Goal: Information Seeking & Learning: Check status

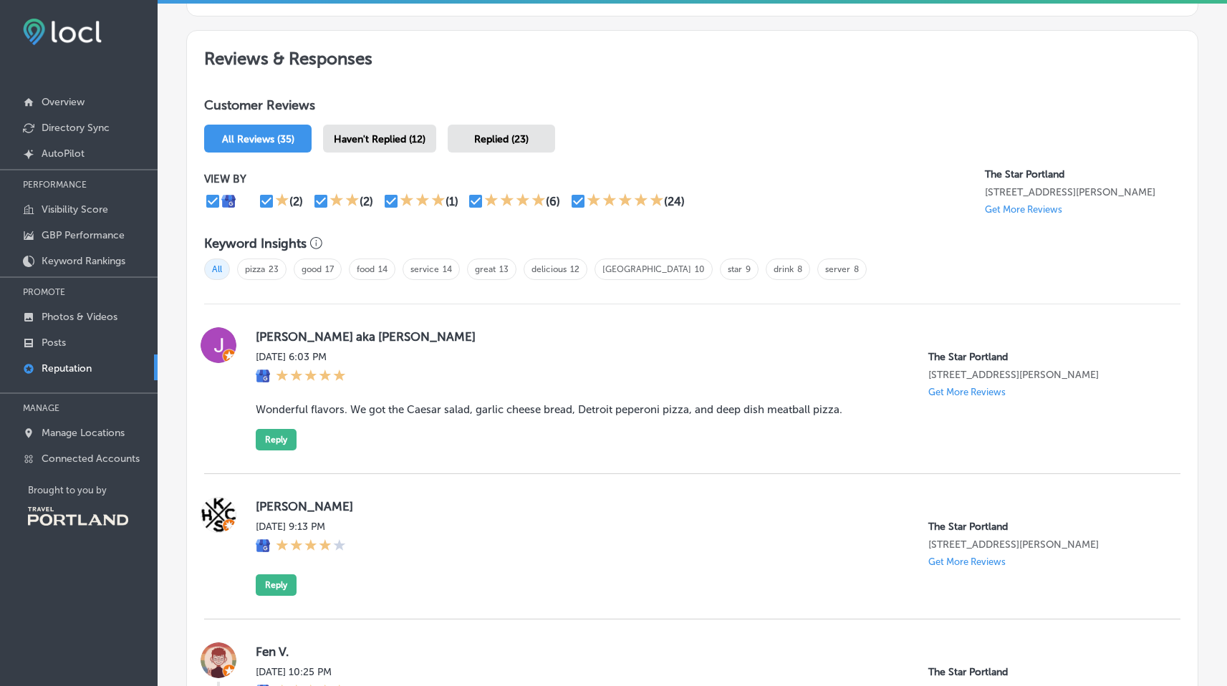
scroll to position [767, 0]
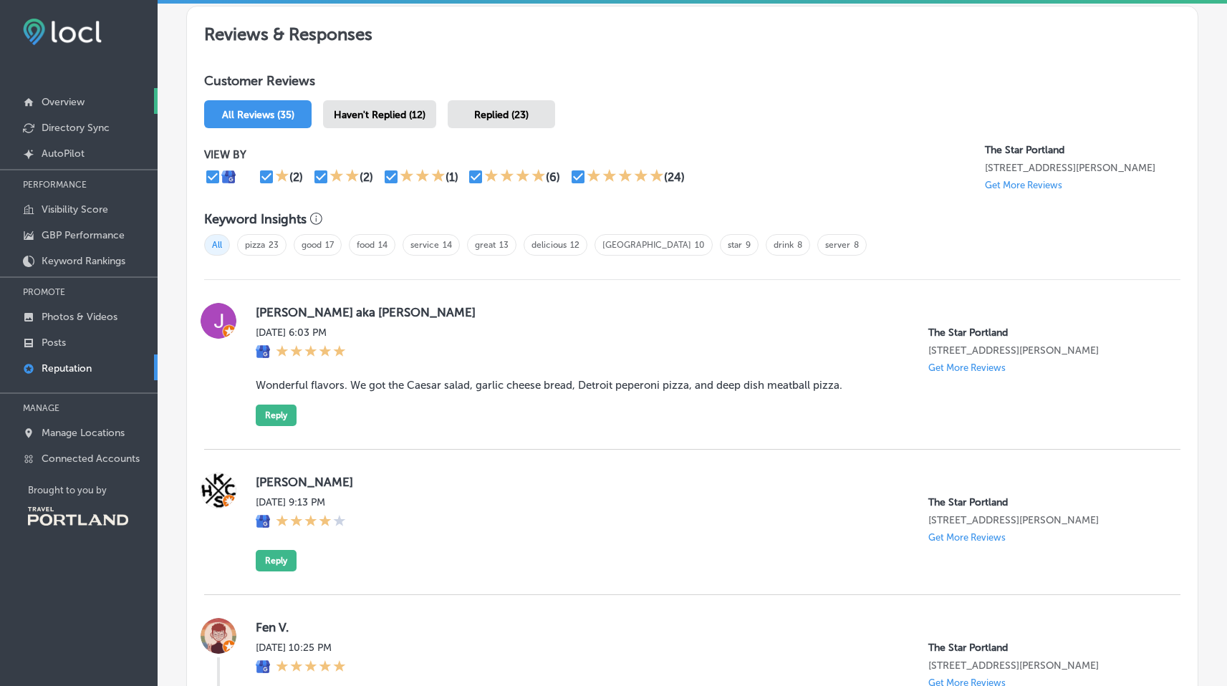
click at [73, 101] on p "Overview" at bounding box center [63, 102] width 43 height 12
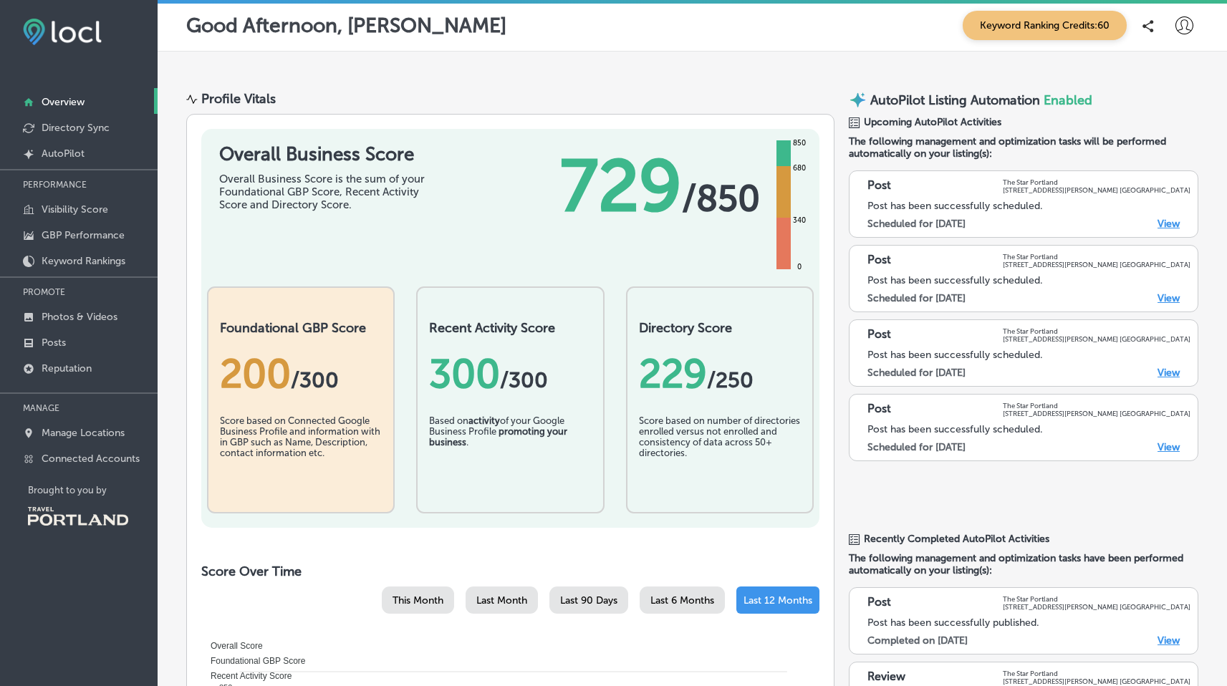
click at [328, 362] on div "200 / 300" at bounding box center [301, 373] width 162 height 47
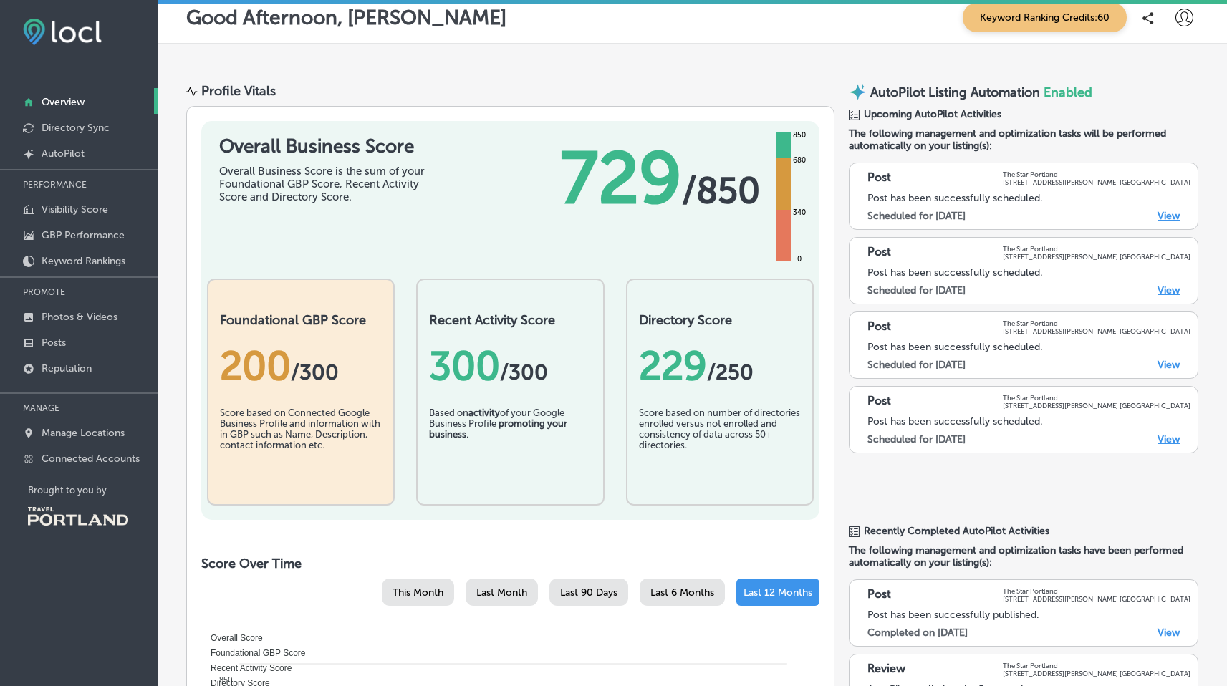
scroll to position [51, 0]
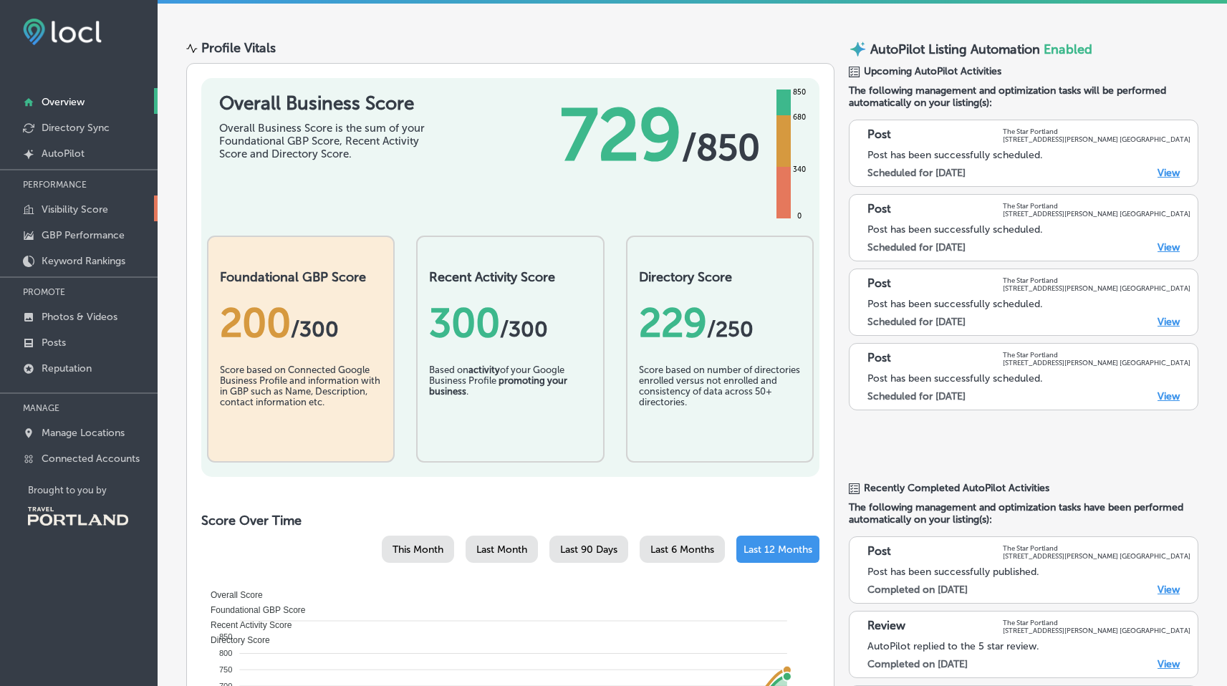
click at [67, 215] on link "Visibility Score" at bounding box center [79, 209] width 158 height 26
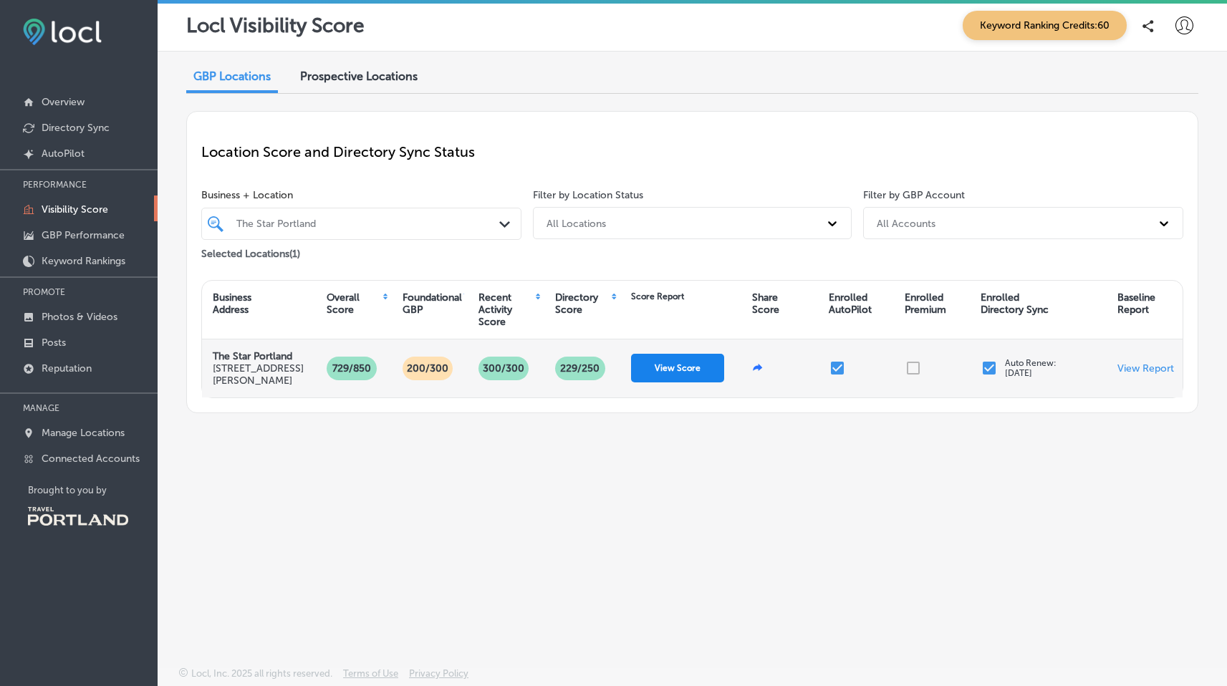
click at [658, 367] on button "View Score" at bounding box center [677, 368] width 93 height 29
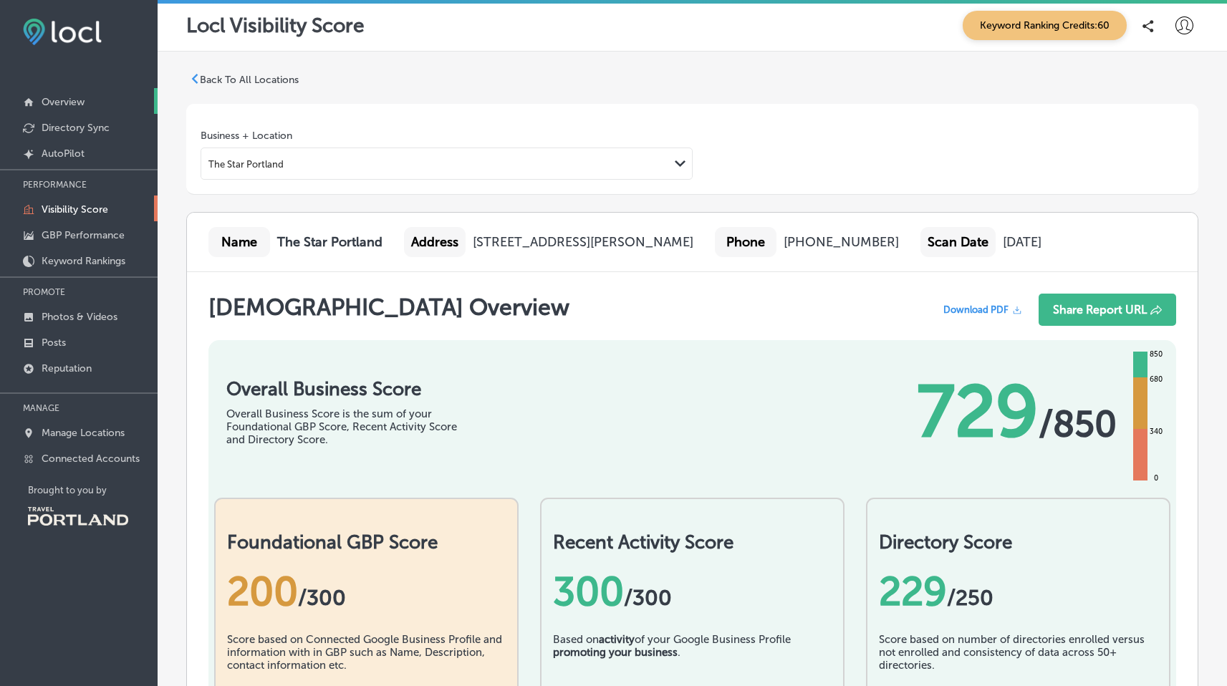
click at [55, 102] on p "Overview" at bounding box center [63, 102] width 43 height 12
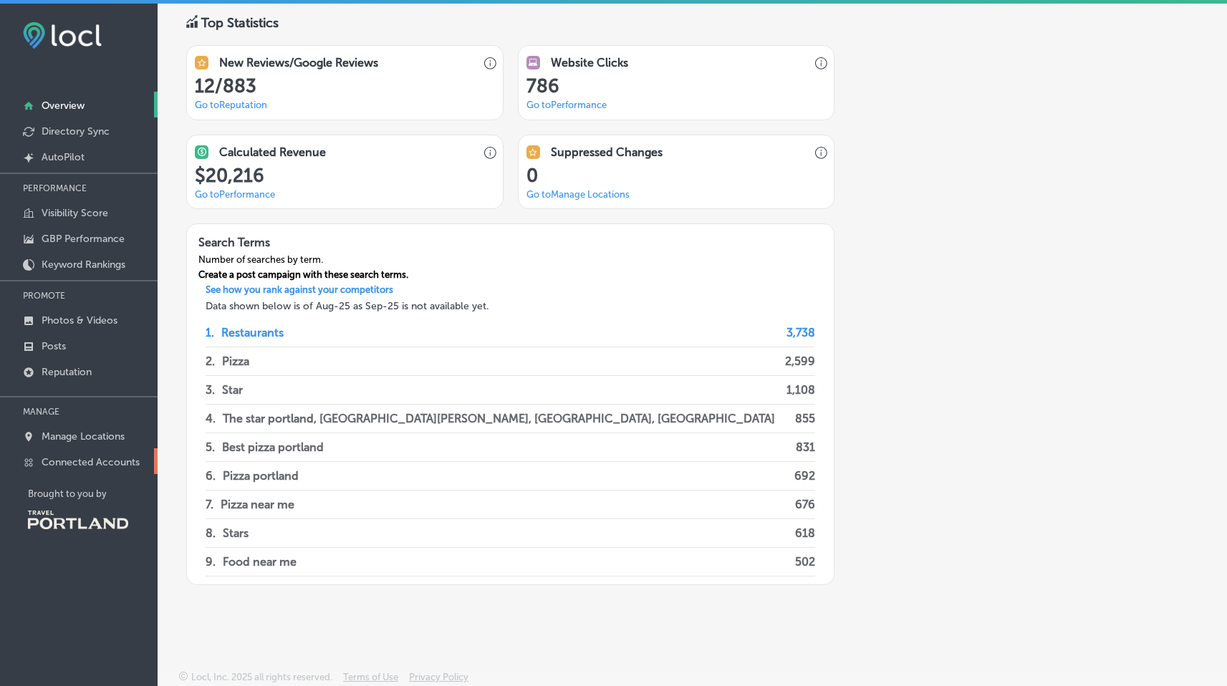
click at [112, 457] on p "Connected Accounts" at bounding box center [91, 462] width 98 height 12
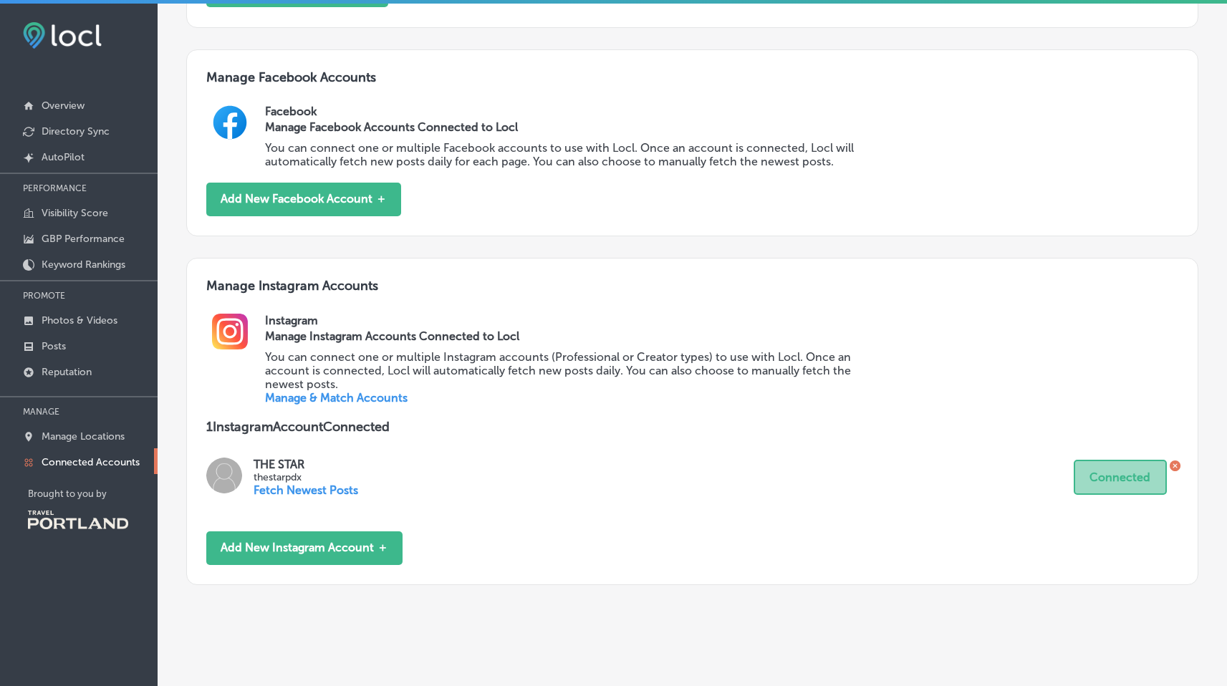
scroll to position [480, 0]
click at [350, 483] on p "Fetch Newest Posts" at bounding box center [306, 490] width 105 height 14
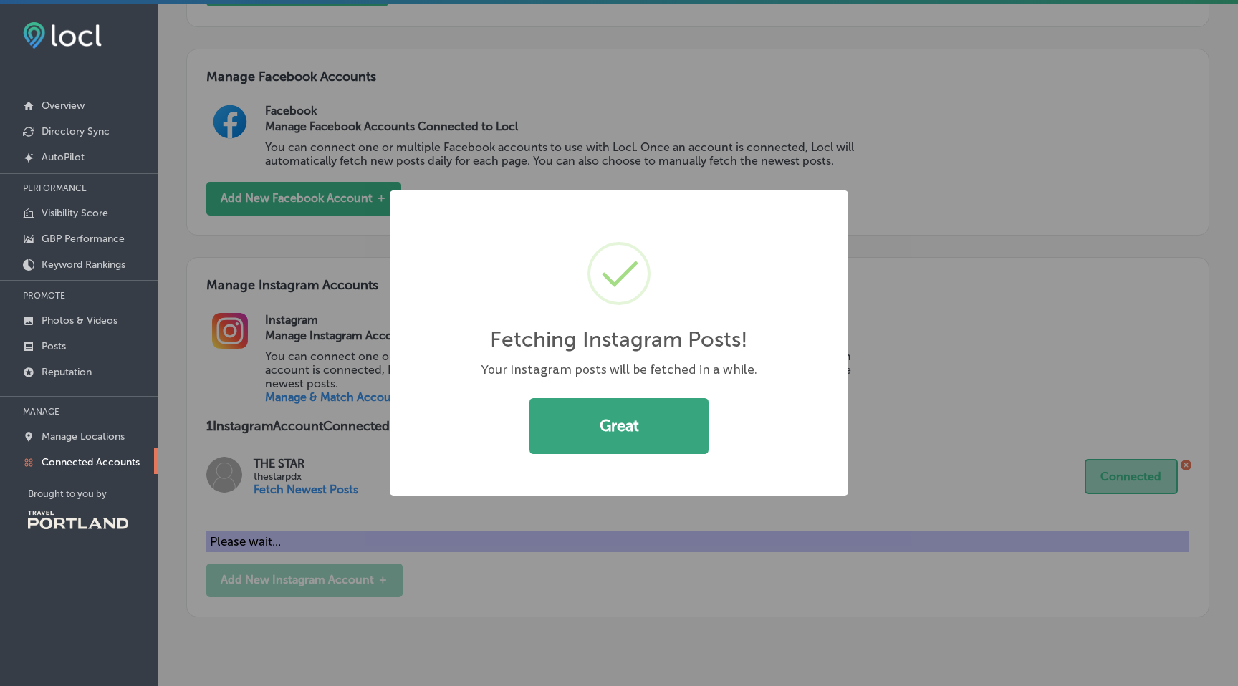
click at [579, 436] on button "Great" at bounding box center [618, 426] width 179 height 56
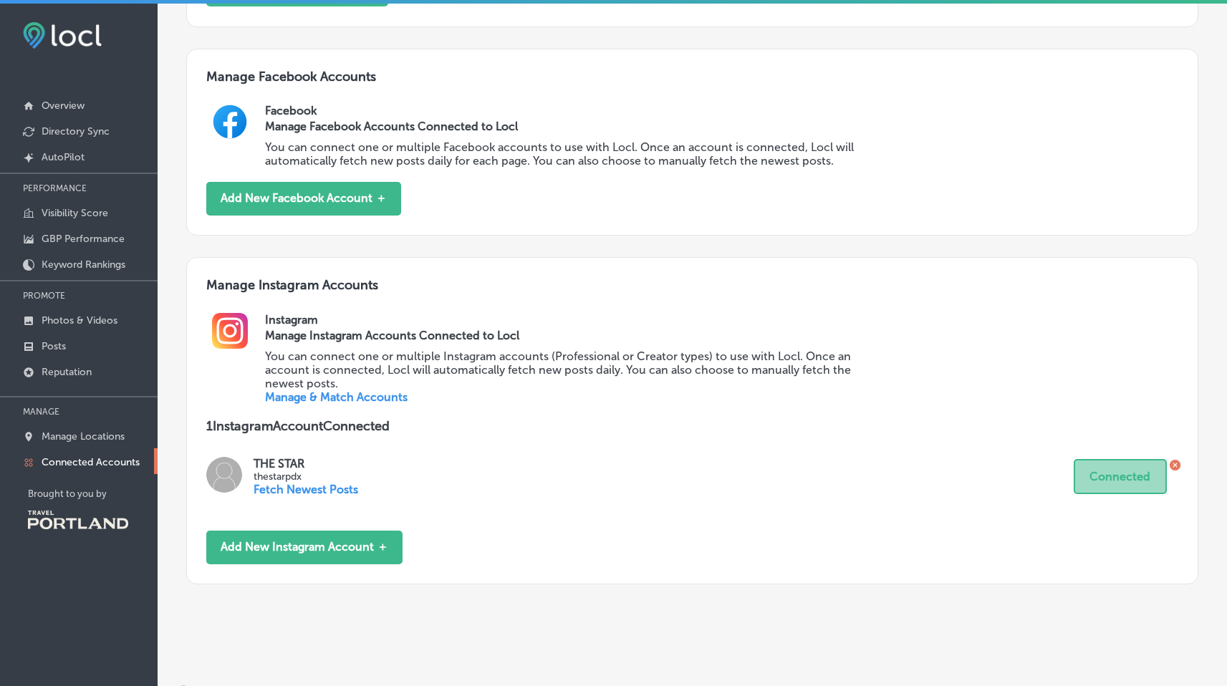
click at [372, 390] on link "Manage & Match Accounts" at bounding box center [336, 397] width 143 height 14
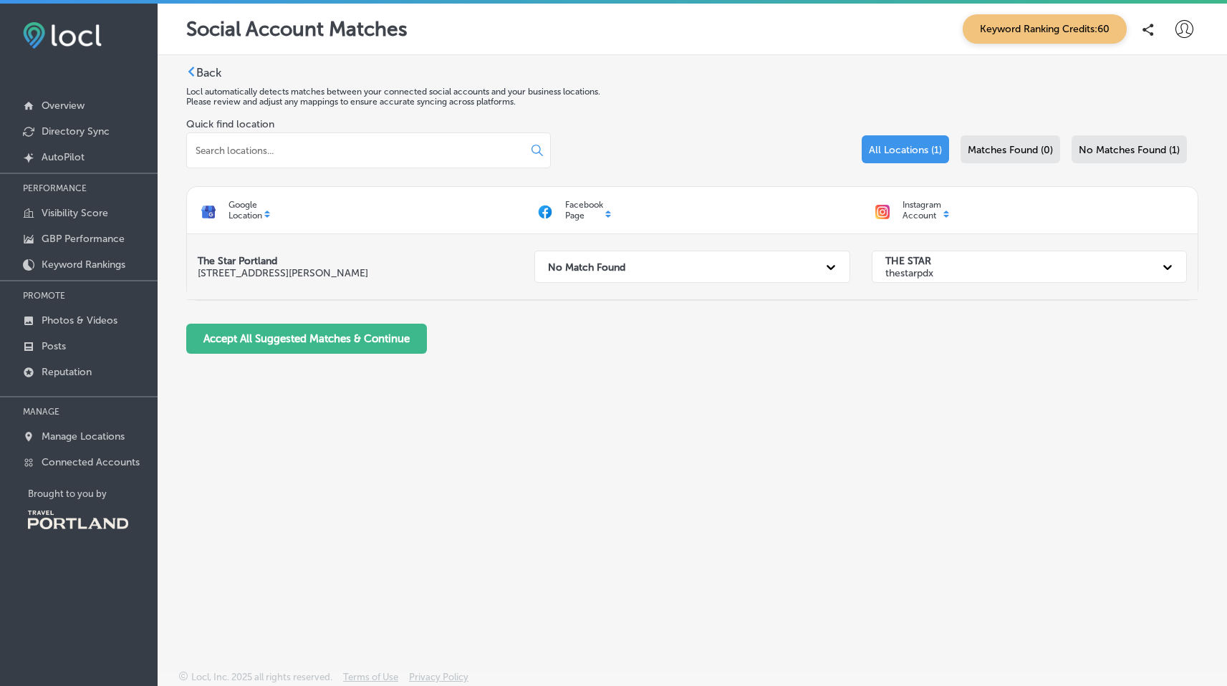
click at [802, 238] on div "No Match Found" at bounding box center [692, 266] width 337 height 65
click at [800, 265] on div "No Match Found" at bounding box center [679, 266] width 276 height 29
click at [800, 264] on div "No Match Found" at bounding box center [679, 266] width 276 height 29
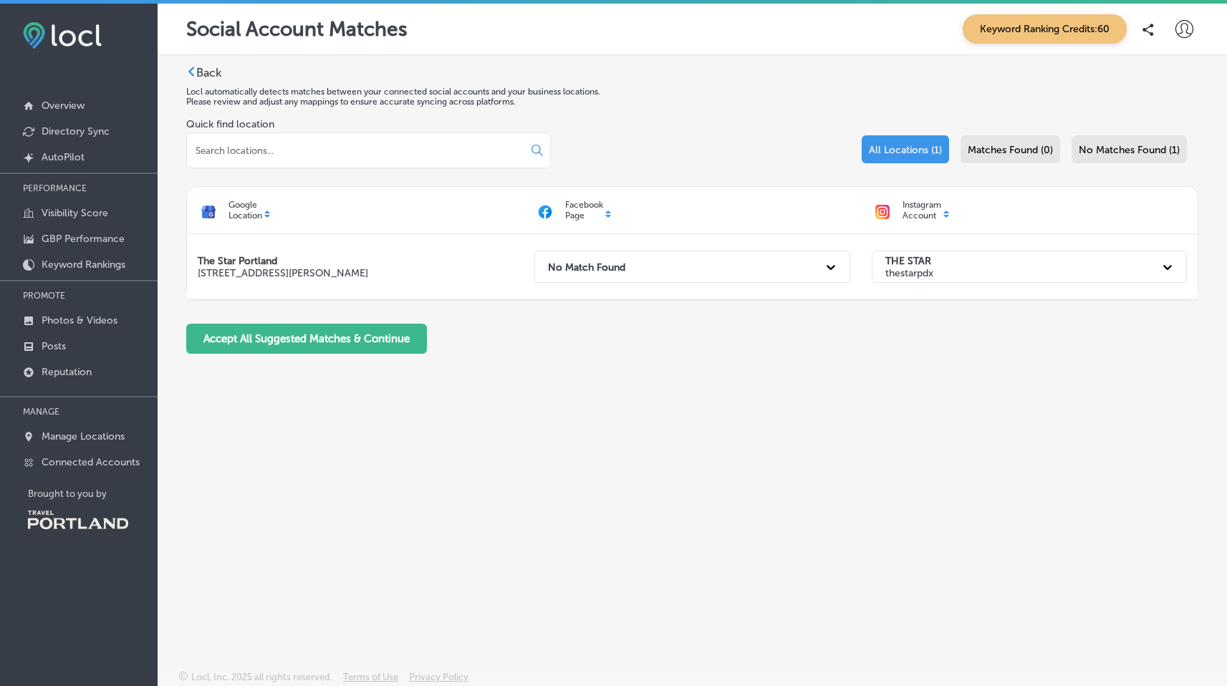
click at [1119, 153] on span "No Matches Found (1)" at bounding box center [1129, 150] width 101 height 12
click at [72, 259] on p "Keyword Rankings" at bounding box center [84, 265] width 84 height 12
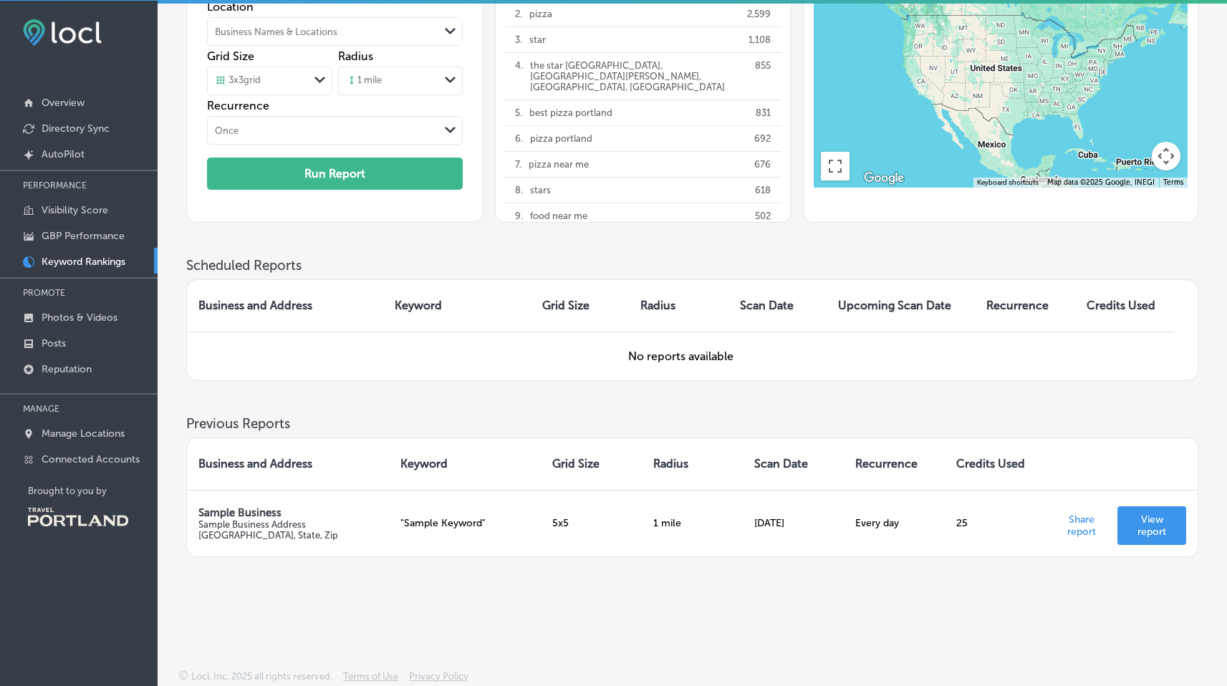
scroll to position [4, 0]
click at [67, 233] on p "GBP Performance" at bounding box center [83, 235] width 83 height 12
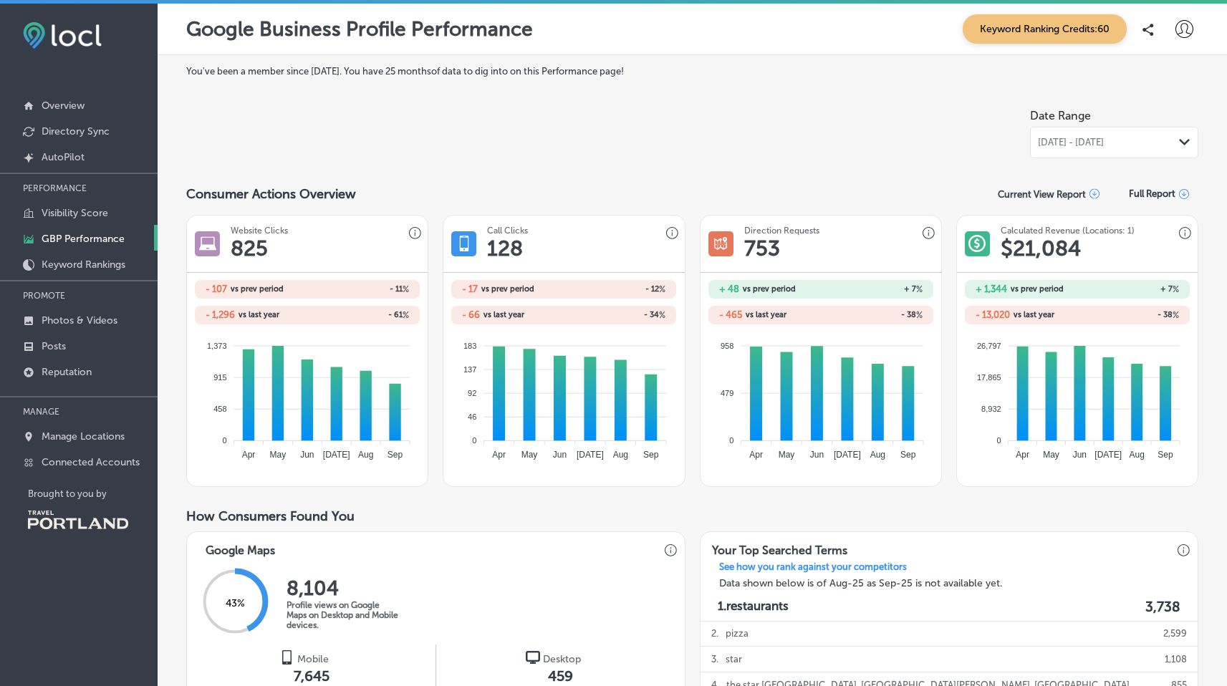
click at [1179, 24] on icon at bounding box center [1184, 29] width 18 height 18
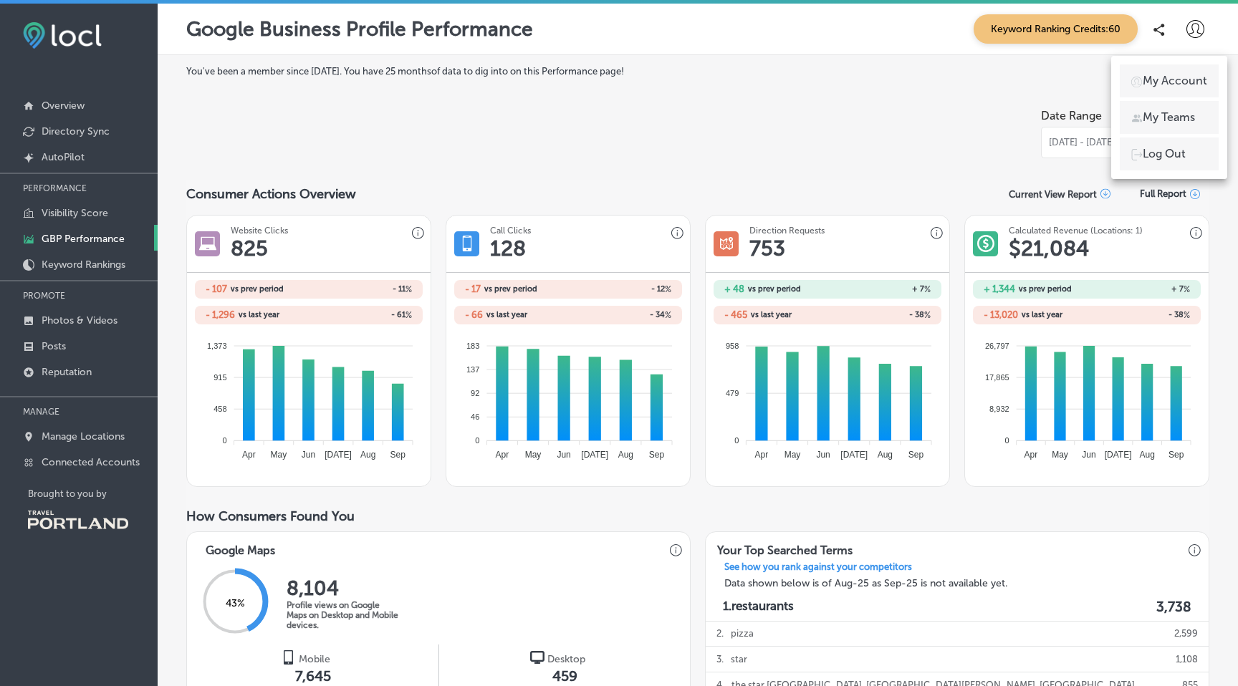
click at [1170, 76] on p "My Account" at bounding box center [1174, 80] width 64 height 17
select select "US"
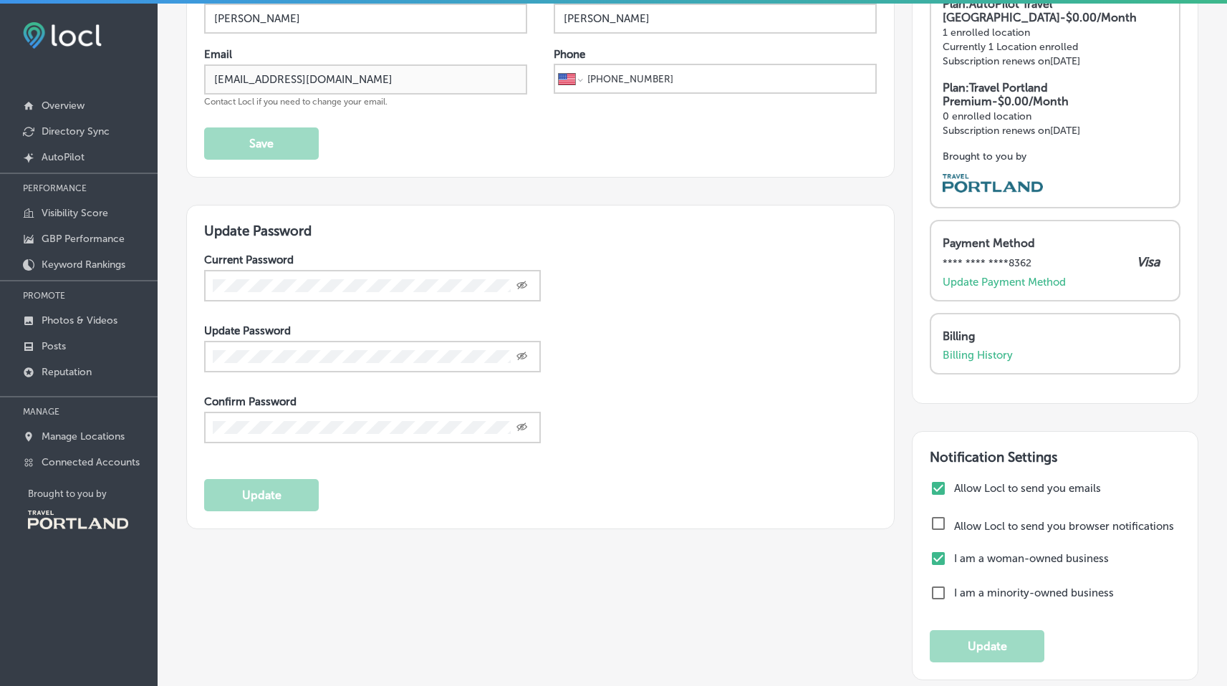
scroll to position [122, 0]
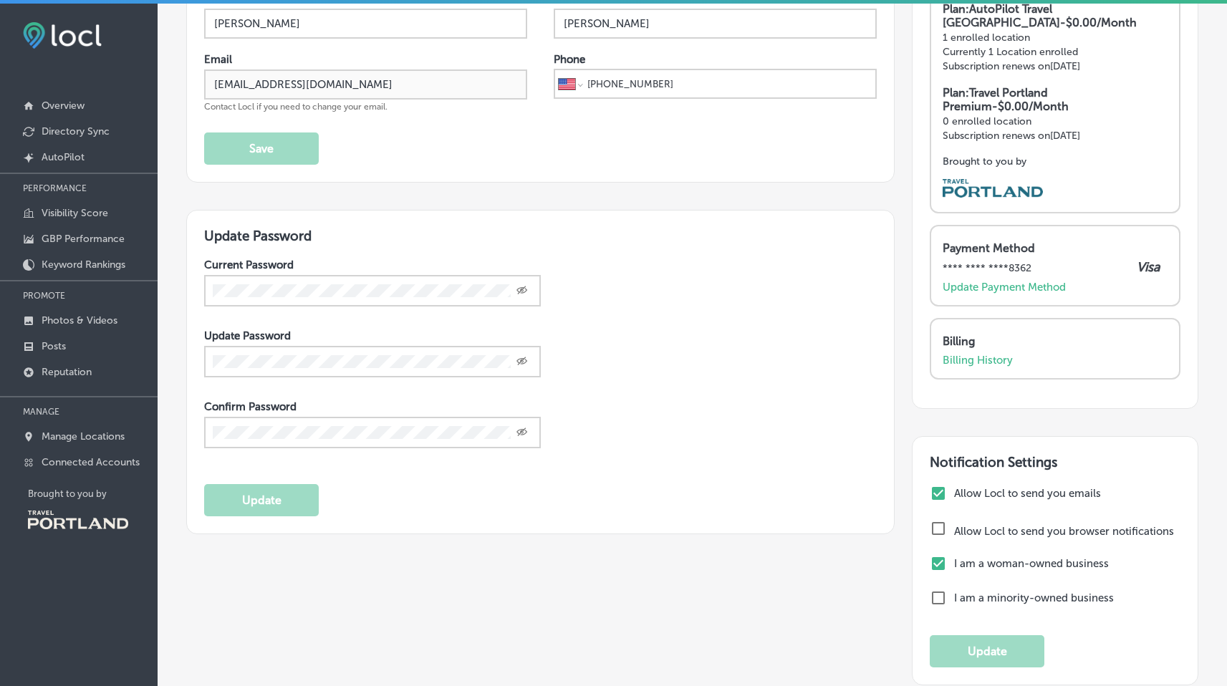
click at [424, 298] on div "Created with Sketch." at bounding box center [372, 291] width 337 height 32
click at [76, 105] on p "Overview" at bounding box center [63, 106] width 43 height 12
